Goal: Information Seeking & Learning: Understand process/instructions

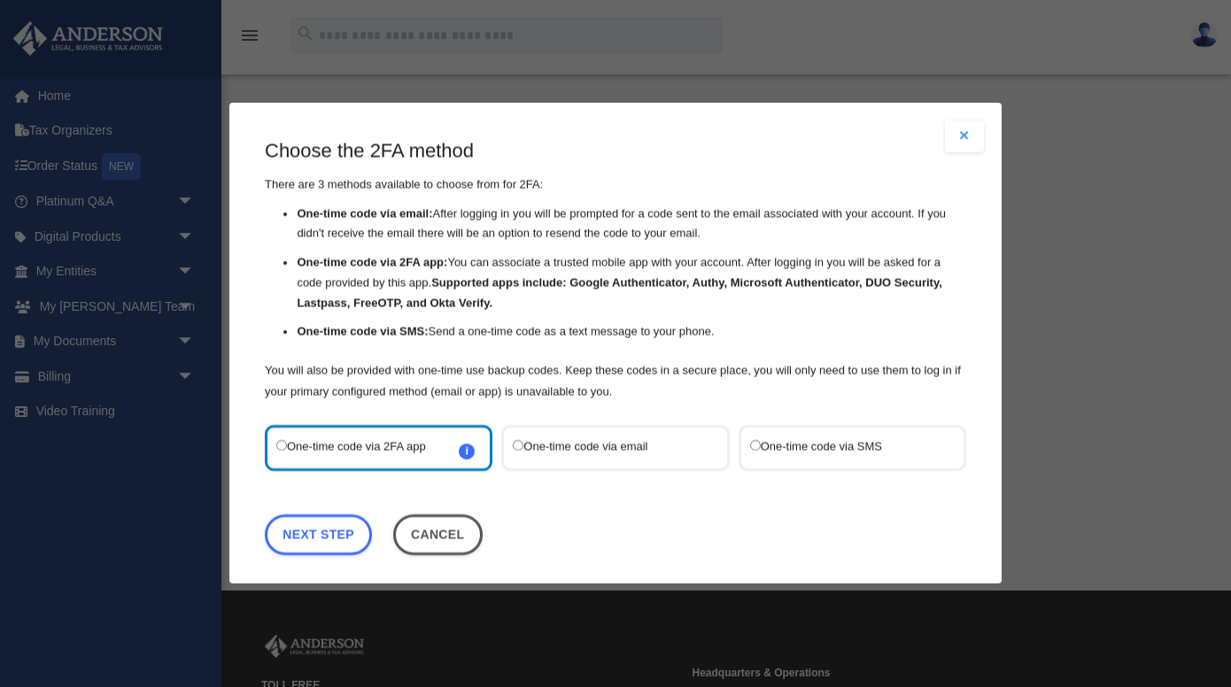
click at [805, 455] on label "One-time code via SMS" at bounding box center [843, 448] width 187 height 23
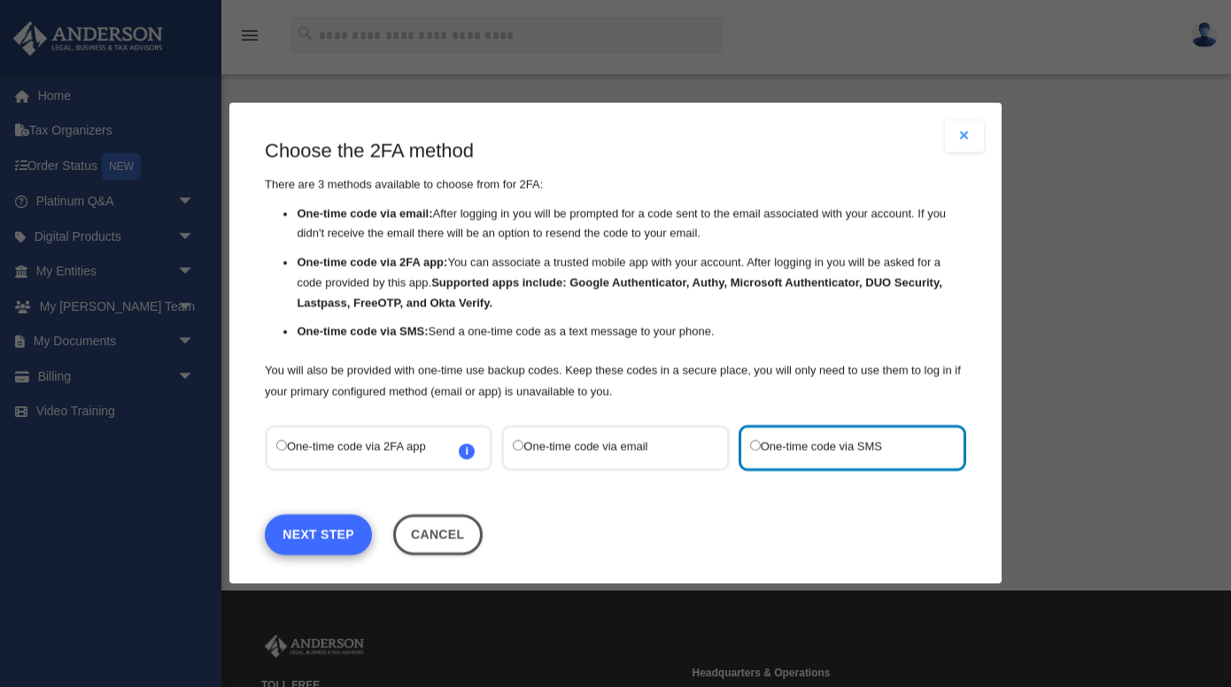
click at [338, 540] on link "Next Step" at bounding box center [318, 535] width 107 height 41
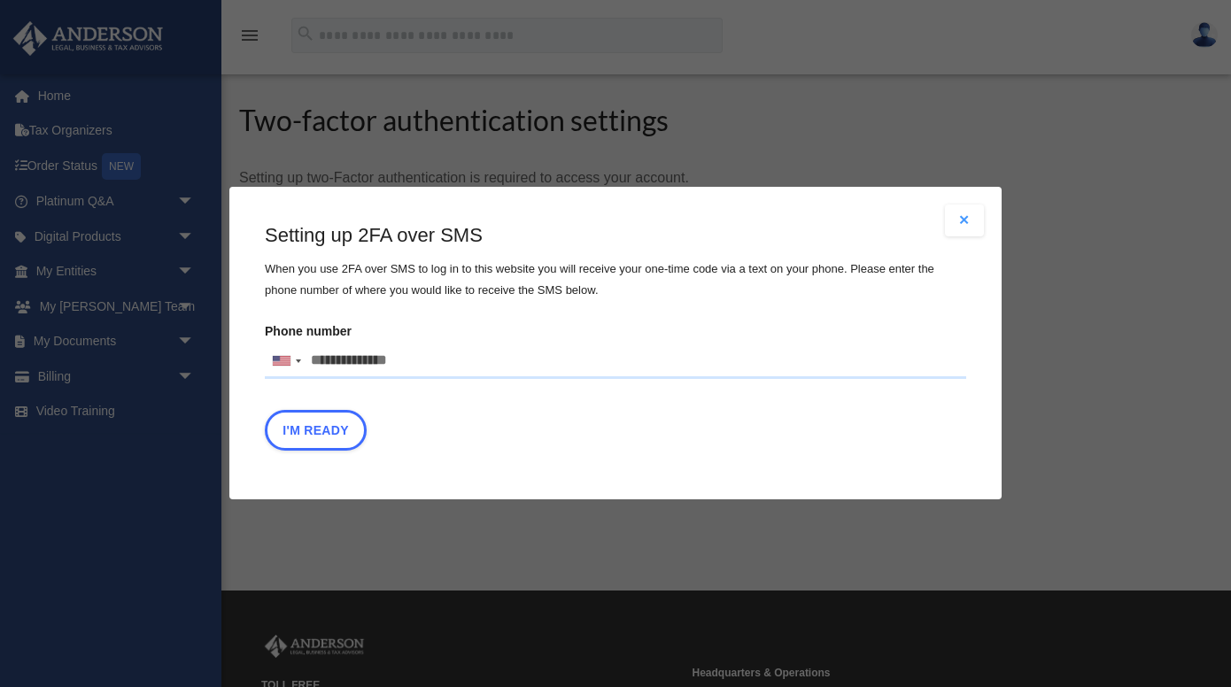
drag, startPoint x: 313, startPoint y: 360, endPoint x: 584, endPoint y: 351, distance: 271.2
click at [584, 351] on input "Phone number United States +1 United Kingdom +44 Afghanistan (‫افغانستان‬‎) +93…" at bounding box center [616, 361] width 702 height 35
drag, startPoint x: 416, startPoint y: 362, endPoint x: 338, endPoint y: 361, distance: 78.9
click at [338, 361] on input "Phone number United States +1 United Kingdom +44 Afghanistan (‫افغانستان‬‎) +93…" at bounding box center [616, 361] width 702 height 35
drag, startPoint x: 338, startPoint y: 361, endPoint x: 408, endPoint y: 361, distance: 70.0
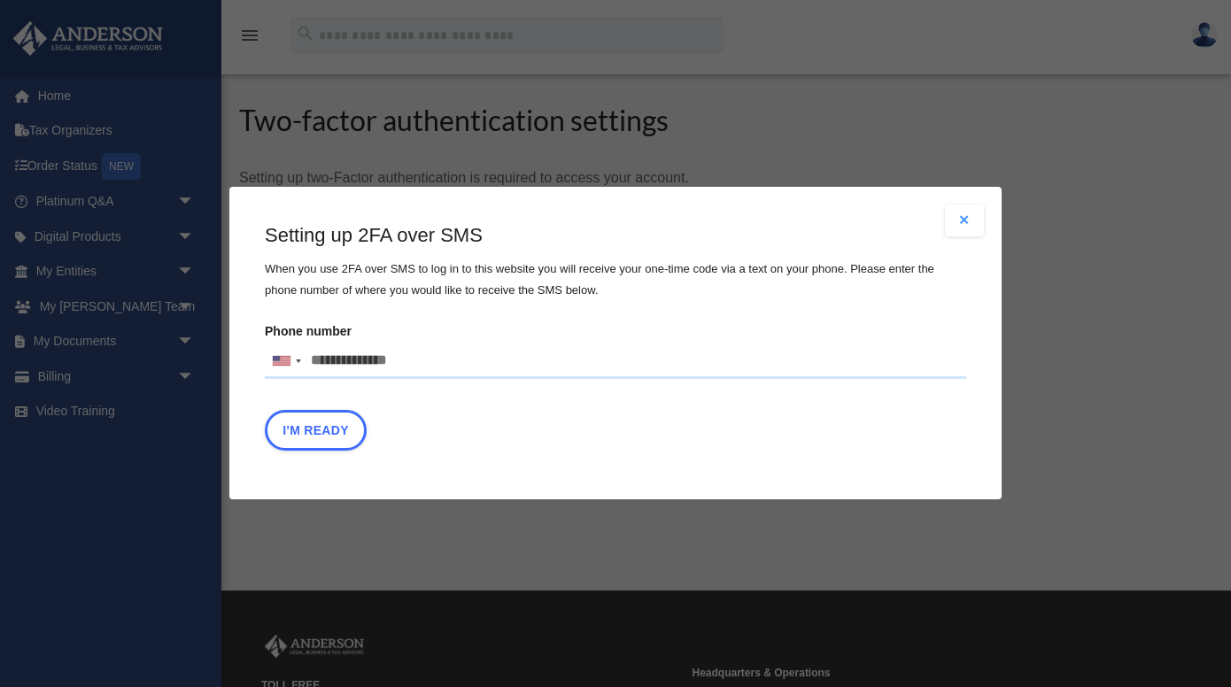
click at [408, 361] on input "Phone number United States +1 United Kingdom +44 Afghanistan (‫افغانستان‬‎) +93…" at bounding box center [616, 361] width 702 height 35
drag, startPoint x: 408, startPoint y: 361, endPoint x: 292, endPoint y: 367, distance: 115.3
click at [292, 367] on div "United States +1 United Kingdom +44 Afghanistan (‫افغانستان‬‎) +93 Albania (Shq…" at bounding box center [616, 361] width 702 height 35
click at [0, 0] on input "text" at bounding box center [0, 0] width 0 height 0
type input "**********"
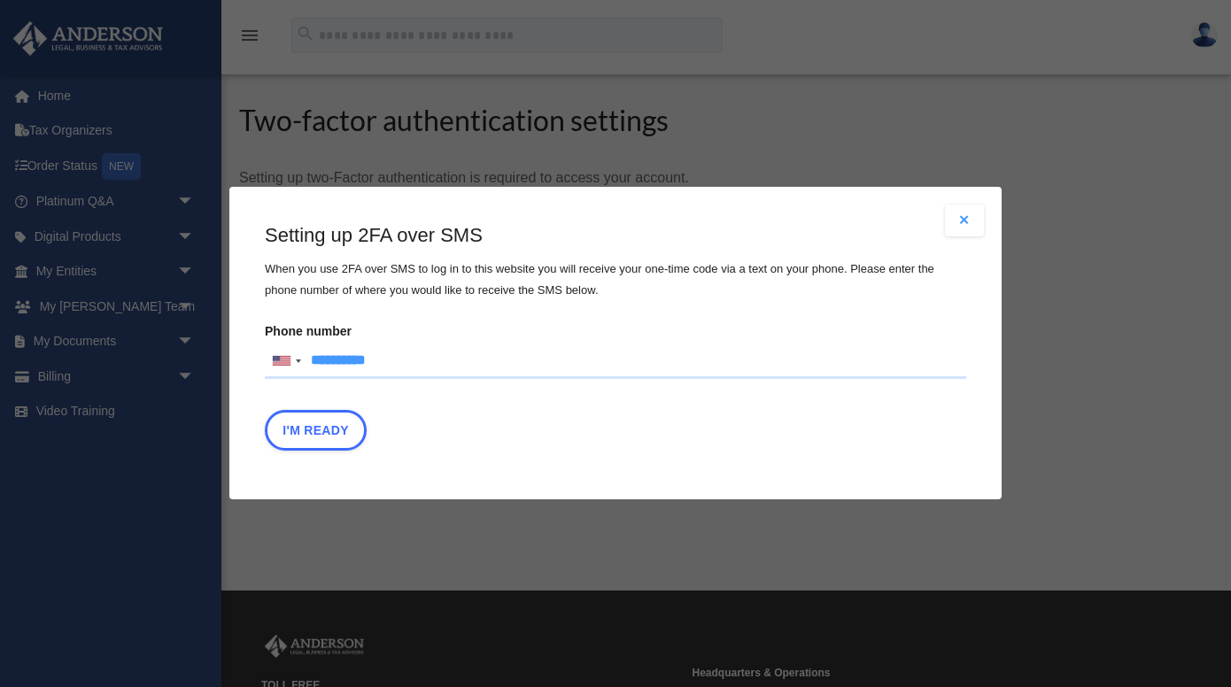
click at [469, 460] on main "Choose the 2FA method There are 3 methods available to choose from for 2FA: One…" at bounding box center [616, 340] width 702 height 237
click at [311, 426] on button "I'm Ready" at bounding box center [316, 431] width 102 height 41
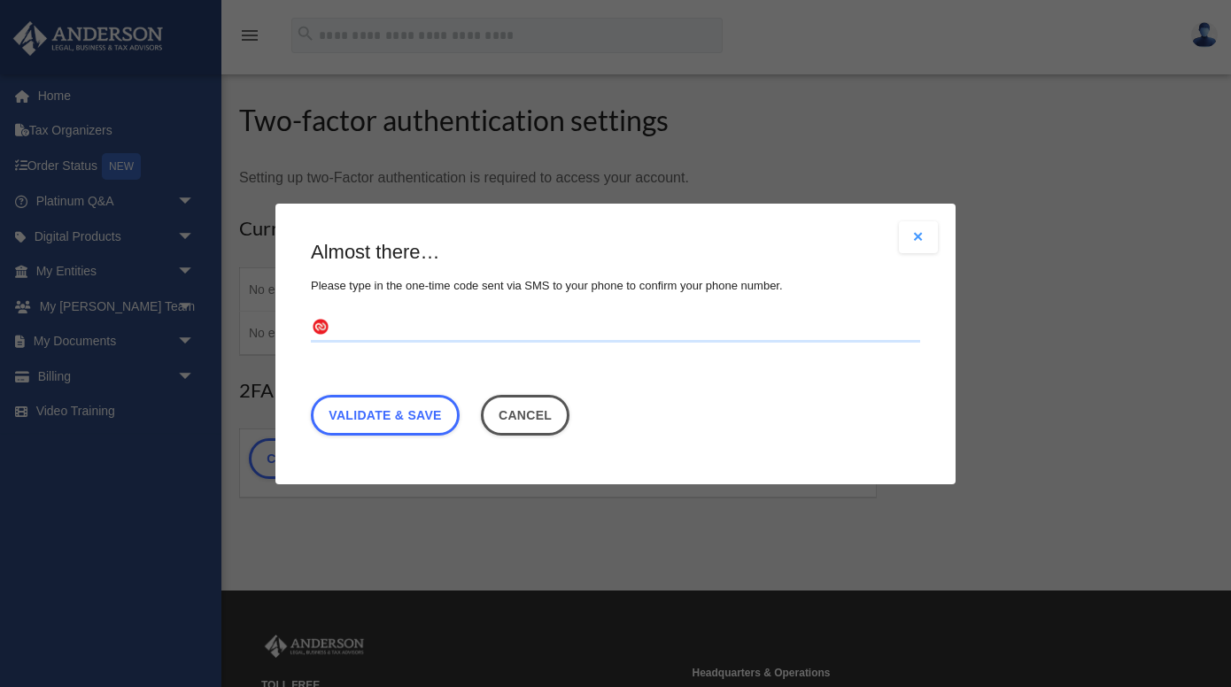
click at [392, 323] on input "text" at bounding box center [616, 328] width 610 height 28
type input "******"
click at [388, 415] on link "Validate & Save" at bounding box center [385, 414] width 149 height 41
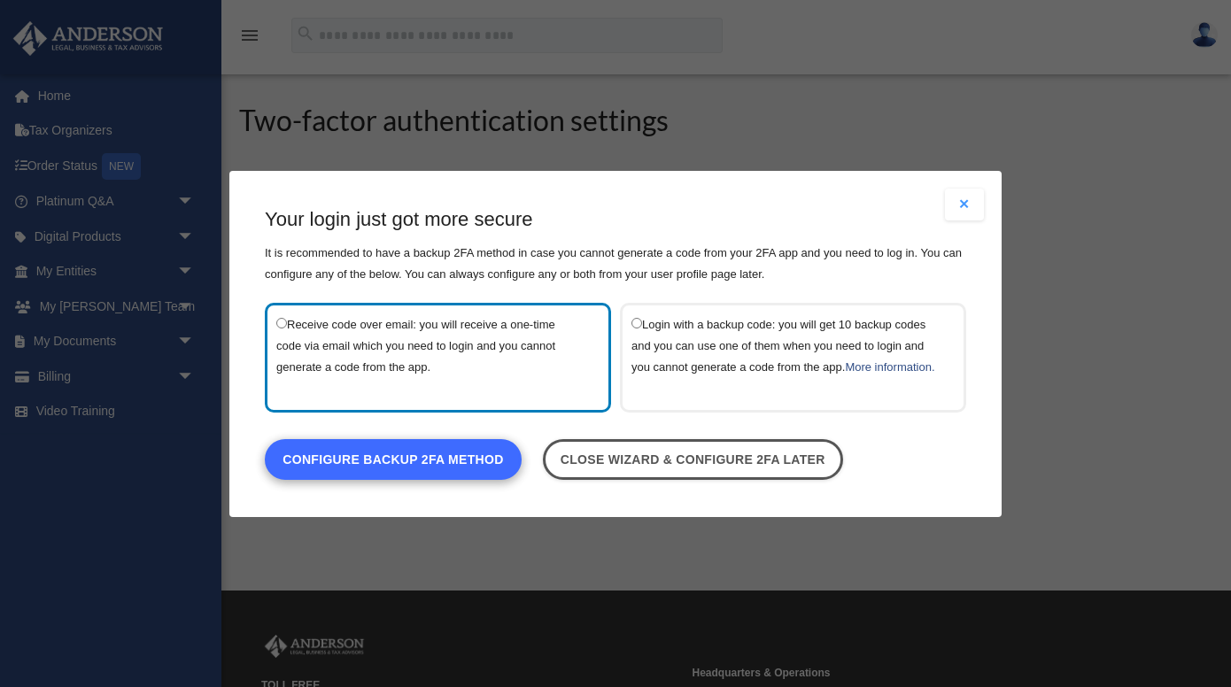
click at [417, 474] on link "Configure backup 2FA method" at bounding box center [393, 459] width 257 height 41
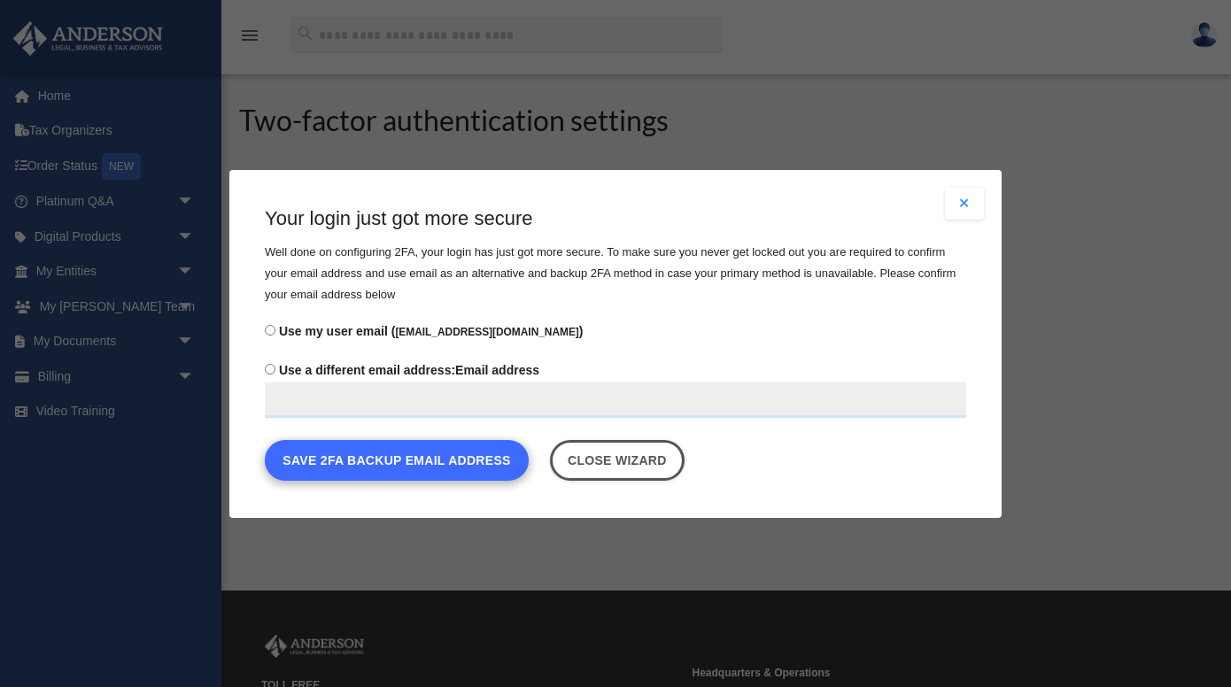
click at [388, 461] on button "Save 2FA backup email address" at bounding box center [397, 459] width 264 height 41
click at [408, 469] on button "Save 2FA backup email address" at bounding box center [397, 459] width 264 height 41
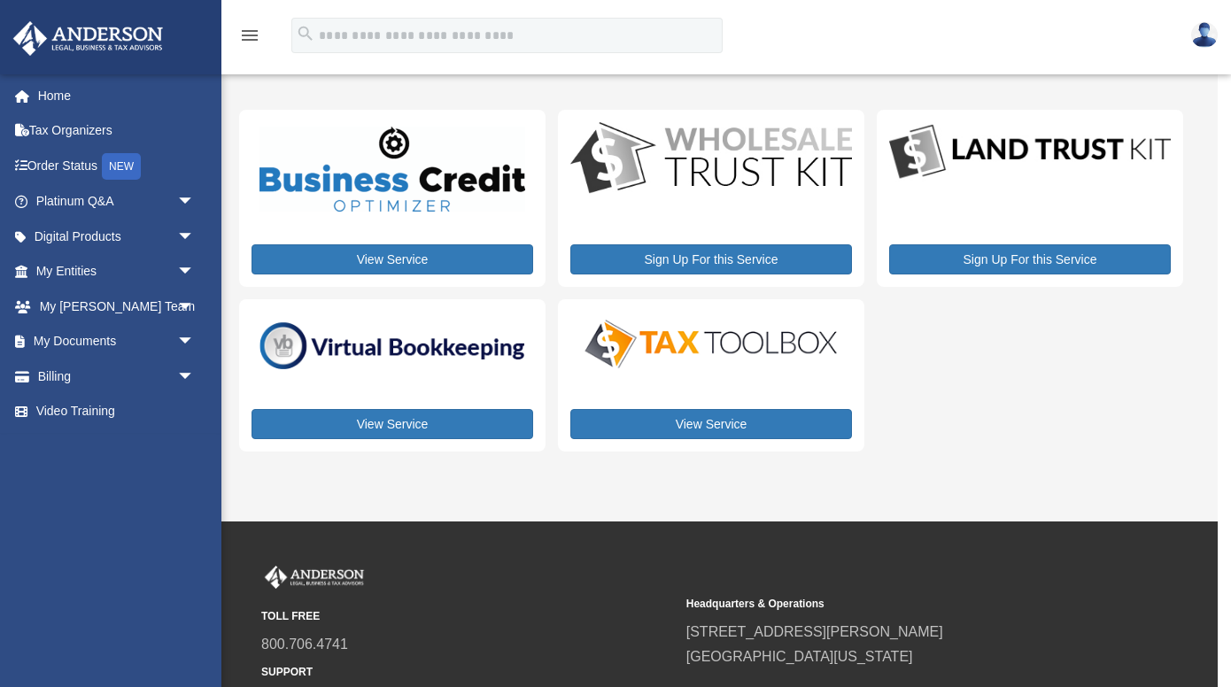
click at [1223, 368] on div "menu search Site Menu add cwquarles@gmail.com Reset Password Logout My Services" at bounding box center [615, 427] width 1231 height 854
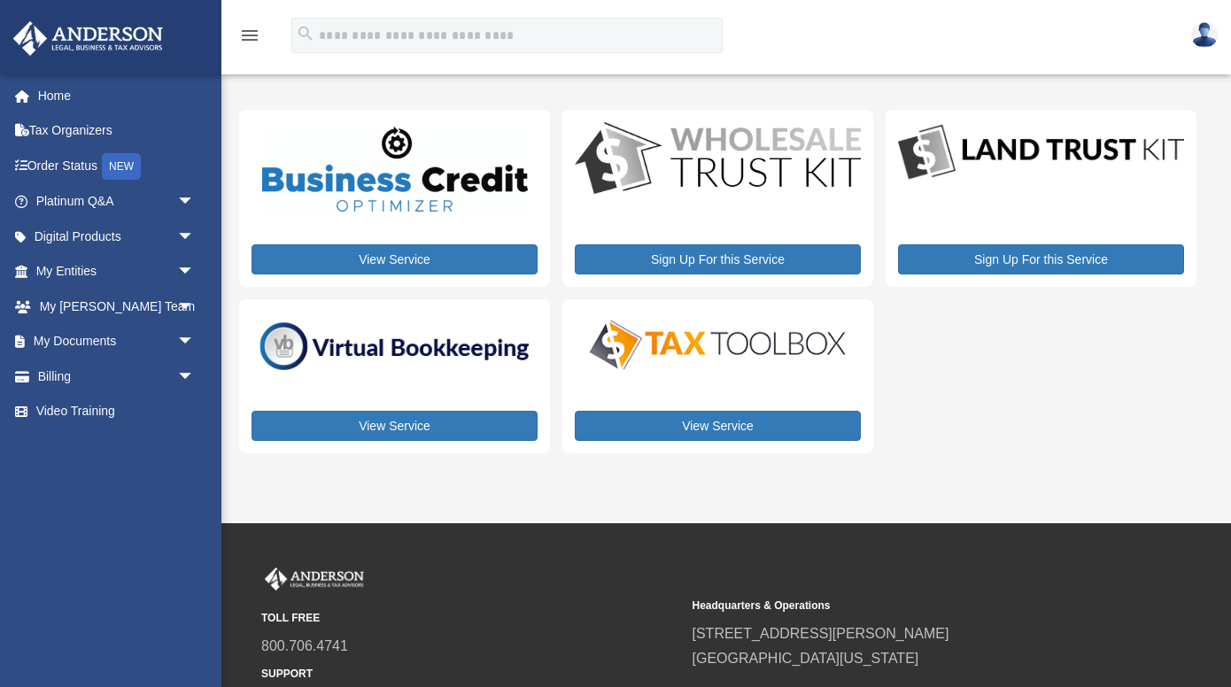
click at [1205, 33] on img at bounding box center [1205, 35] width 27 height 26
click at [1203, 19] on link at bounding box center [1204, 35] width 53 height 78
click at [1203, 26] on img at bounding box center [1205, 35] width 27 height 26
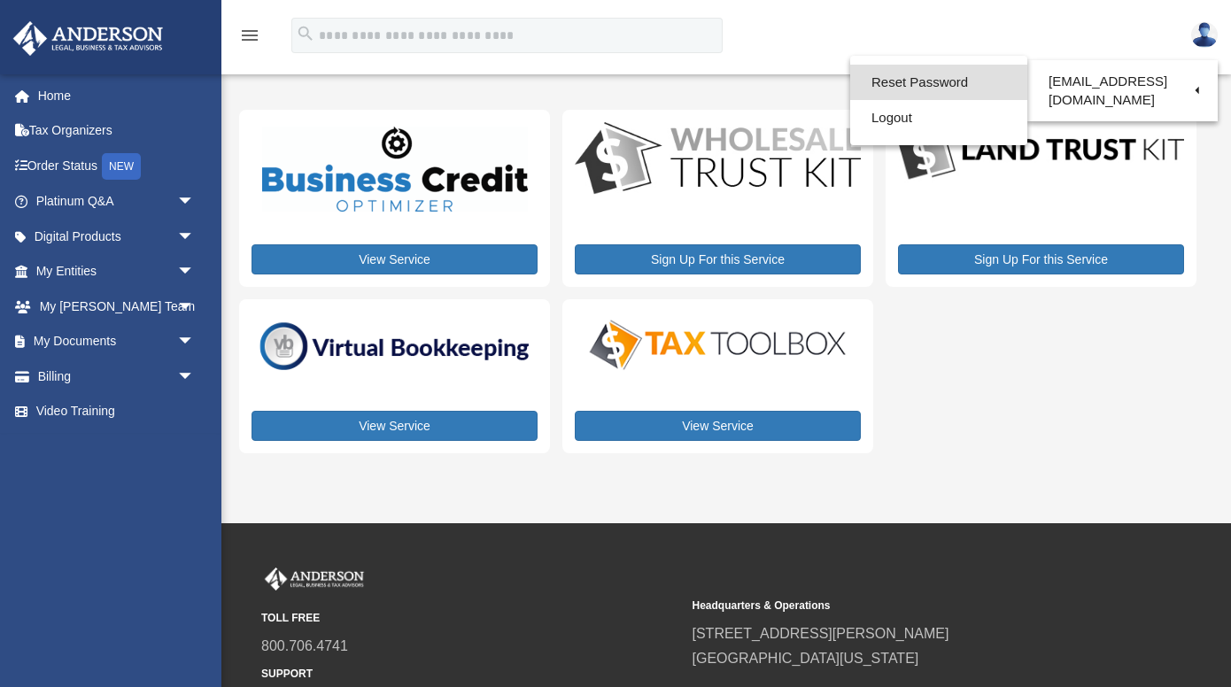
click at [909, 85] on link "Reset Password" at bounding box center [938, 83] width 177 height 36
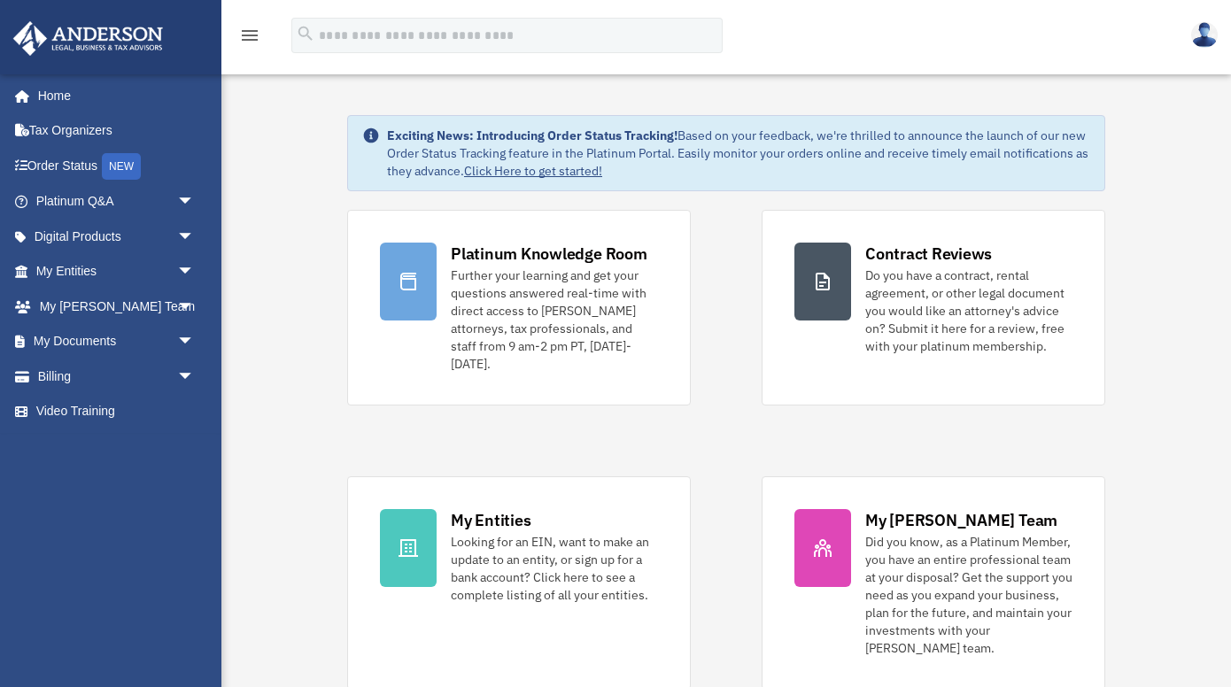
click at [1202, 29] on img at bounding box center [1205, 35] width 27 height 26
click at [1193, 263] on div "Exciting News: Introducing Order Status Tracking! Based on your feedback, we're…" at bounding box center [726, 550] width 1037 height 958
click at [1203, 38] on img at bounding box center [1205, 35] width 27 height 26
click at [1185, 199] on div "Exciting News: Introducing Order Status Tracking! Based on your feedback, we're…" at bounding box center [726, 550] width 1037 height 958
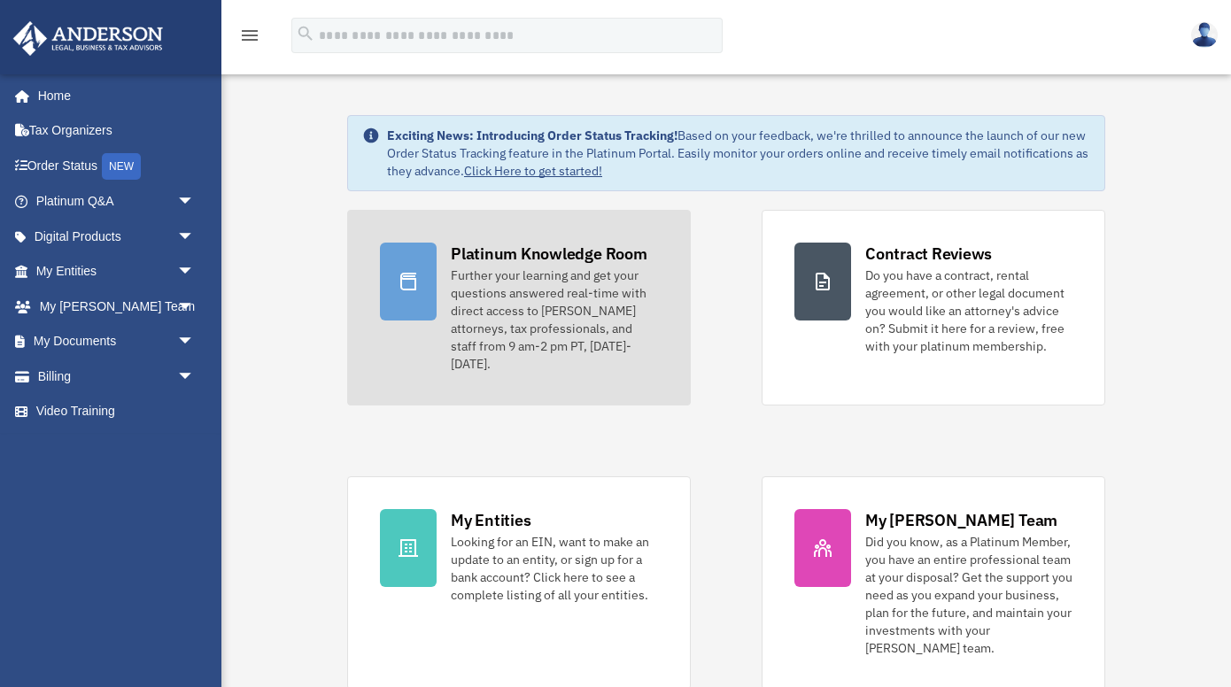
click at [506, 252] on div "Platinum Knowledge Room" at bounding box center [549, 254] width 197 height 22
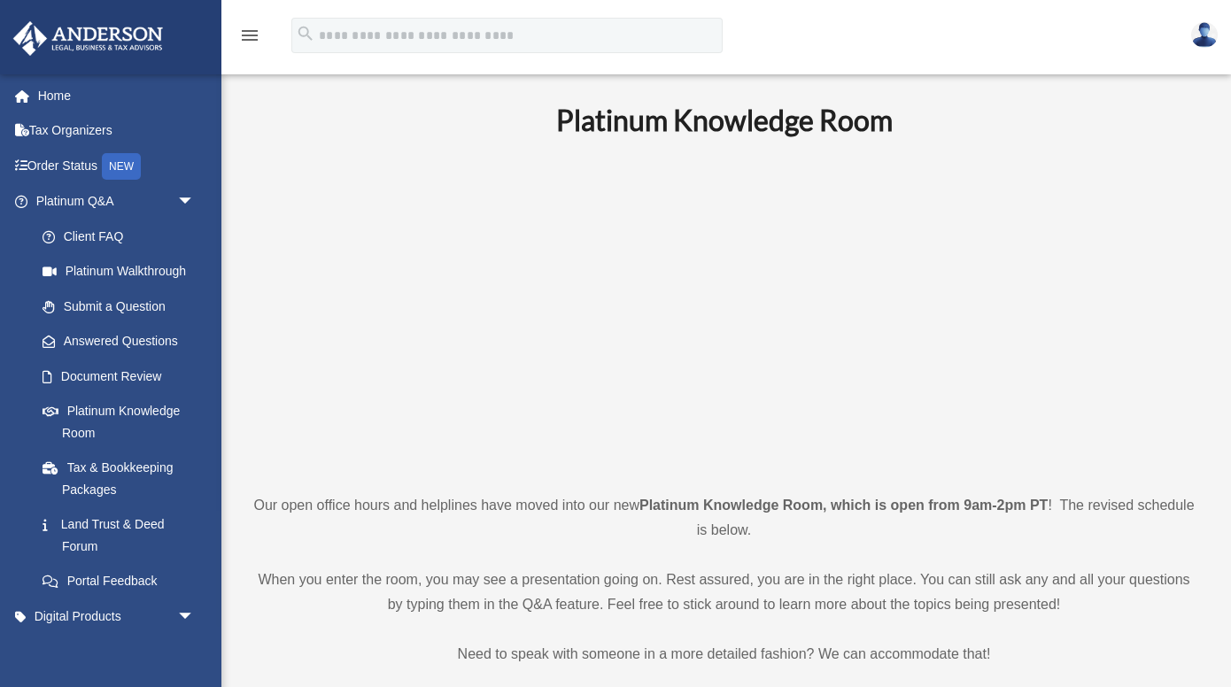
click at [1051, 120] on h1 "Platinum Knowledge Room" at bounding box center [724, 121] width 944 height 40
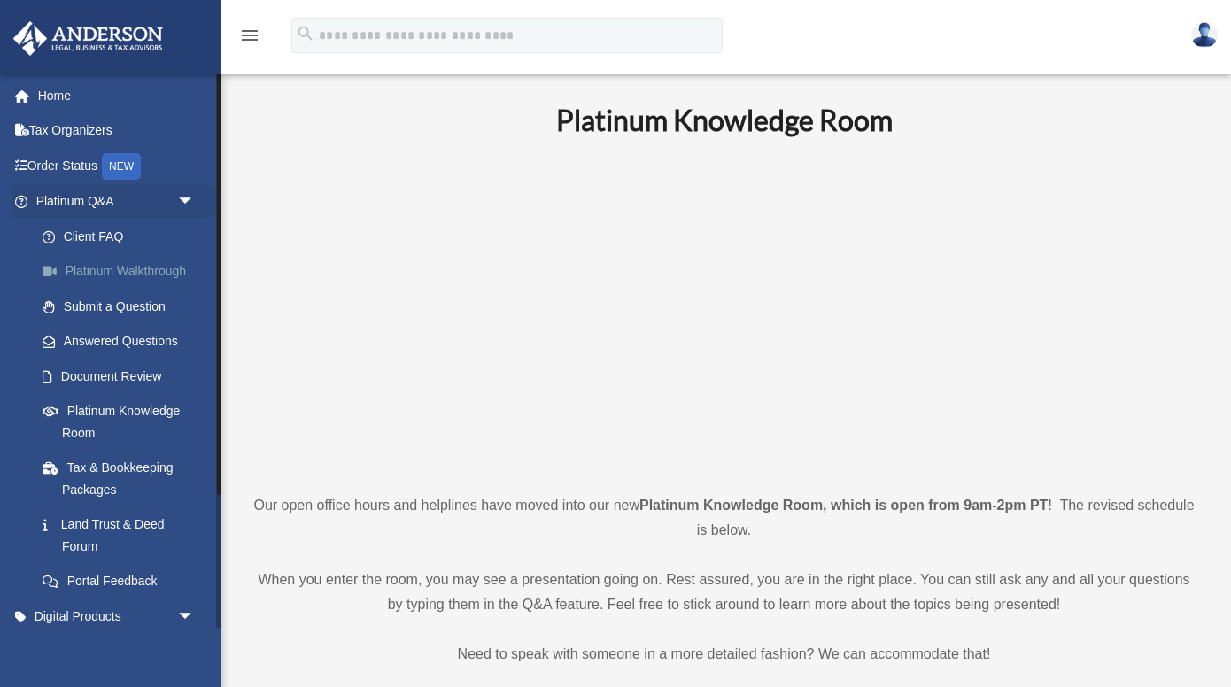
click at [165, 269] on link "Platinum Walkthrough" at bounding box center [123, 271] width 197 height 35
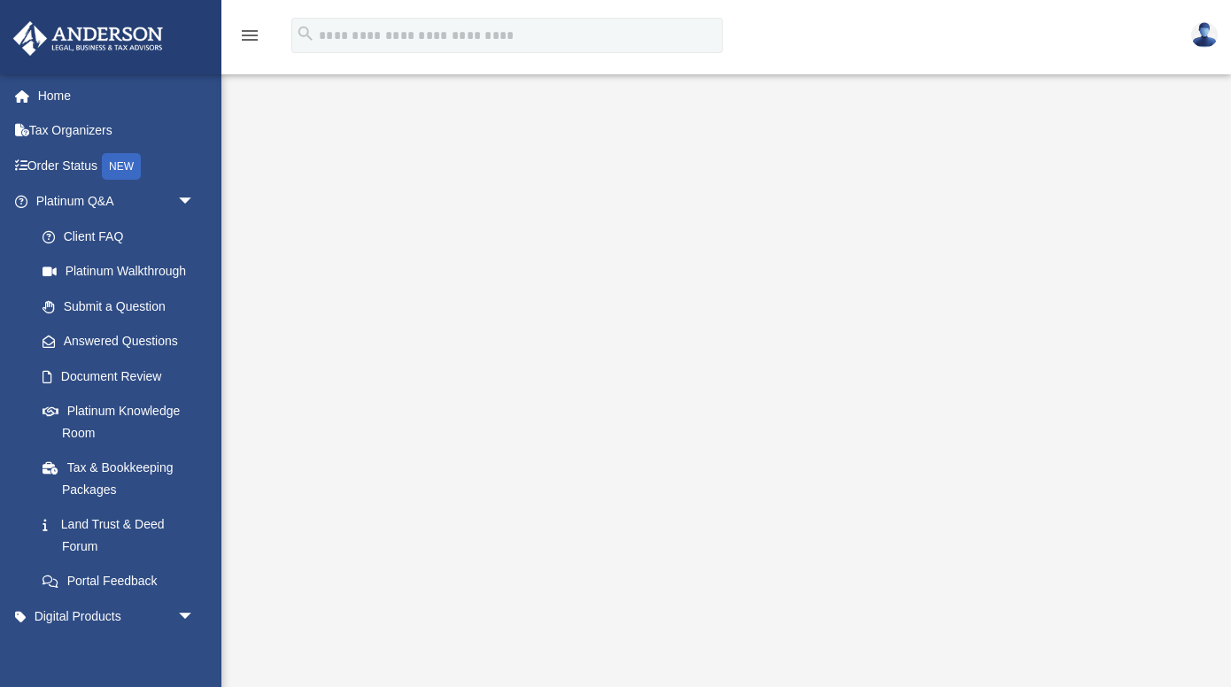
click at [1215, 320] on div "Platinum Walkthrough date_range Published on Last updated [DATE] [DATE] by [PER…" at bounding box center [724, 396] width 997 height 633
